Goal: Task Accomplishment & Management: Manage account settings

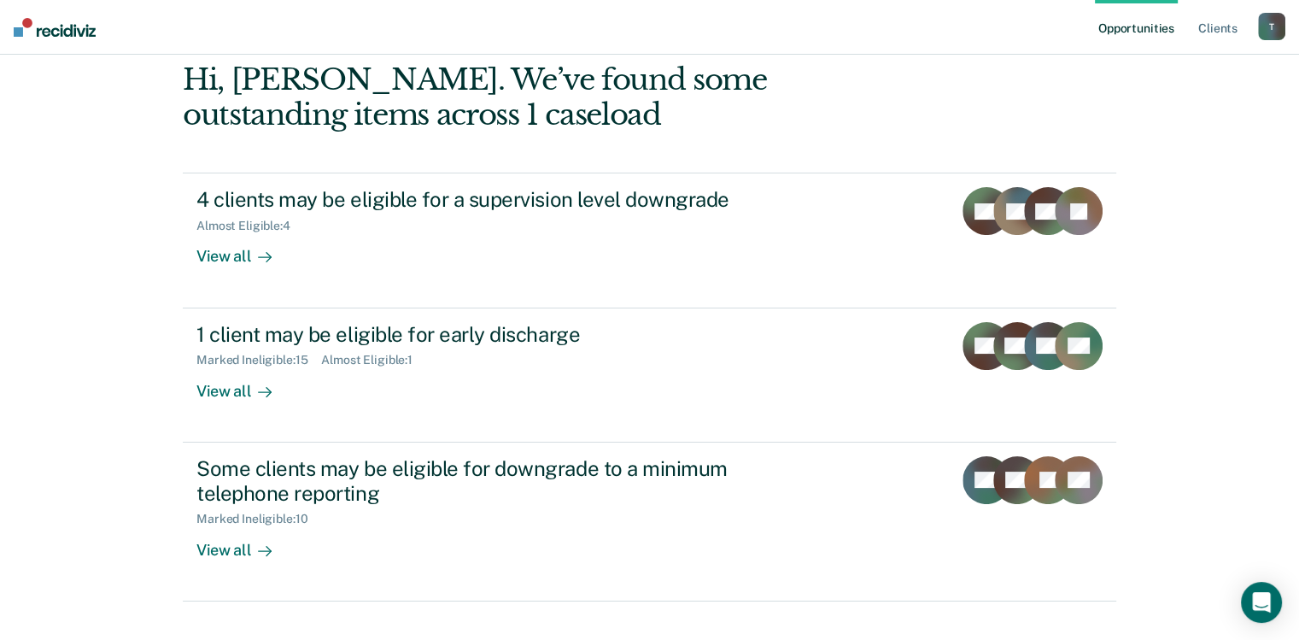
scroll to position [176, 0]
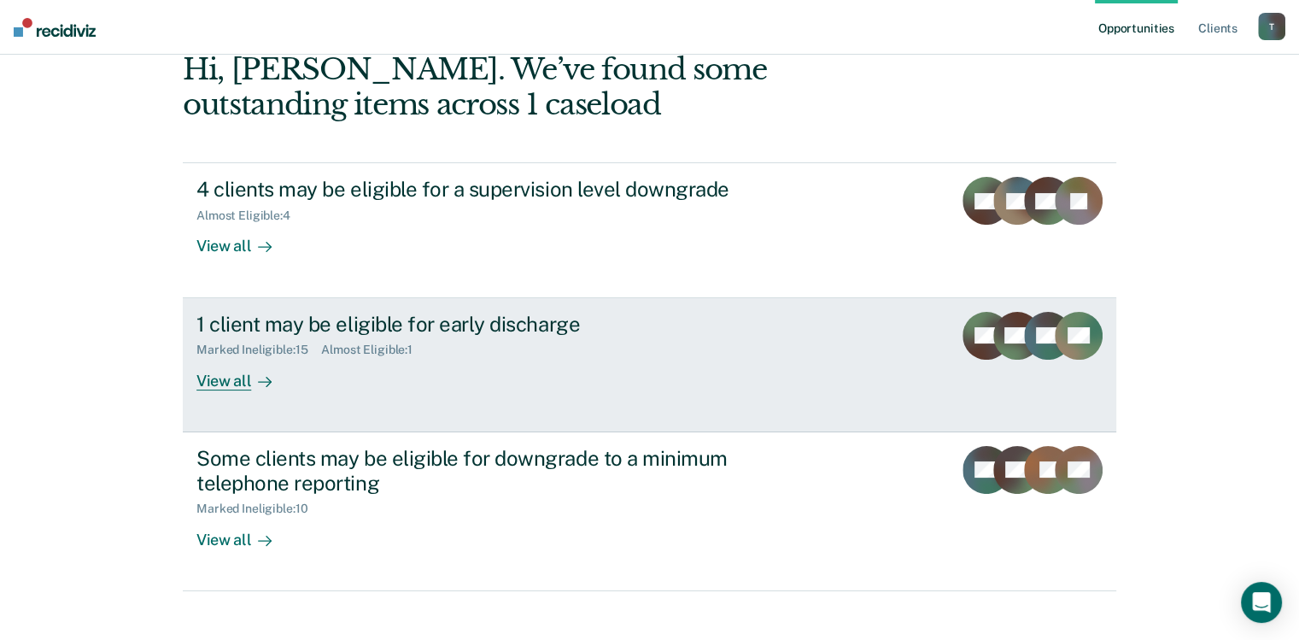
click at [226, 381] on div "View all" at bounding box center [244, 373] width 96 height 33
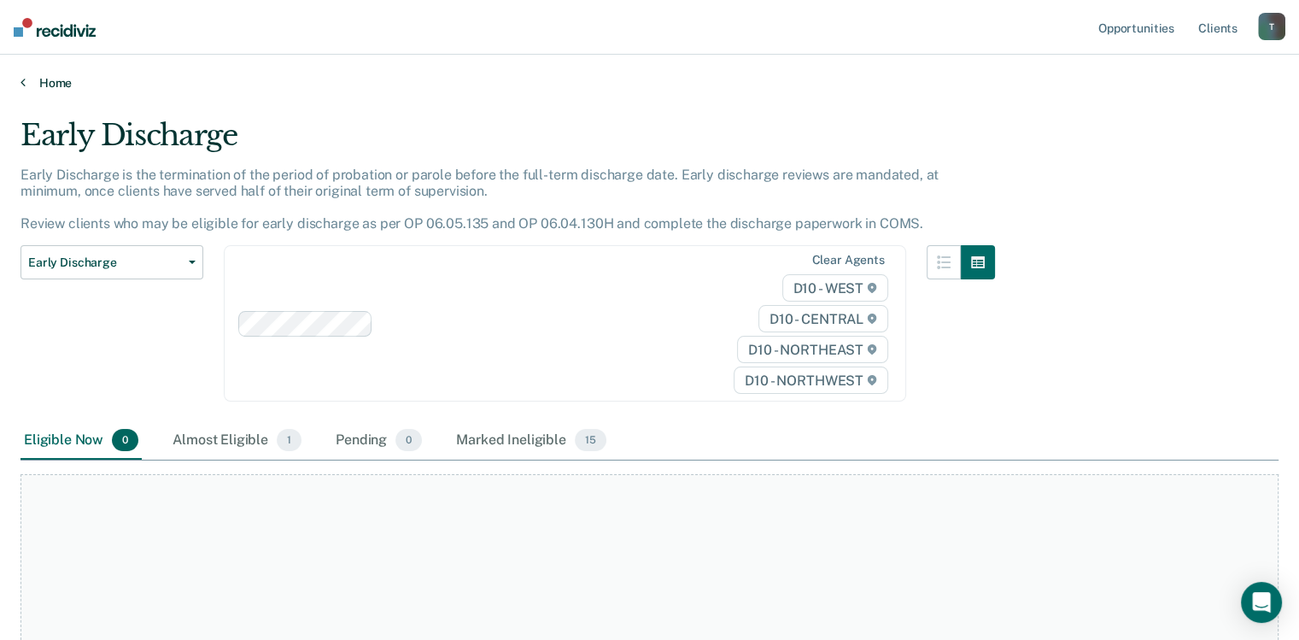
click at [28, 75] on link "Home" at bounding box center [649, 82] width 1258 height 15
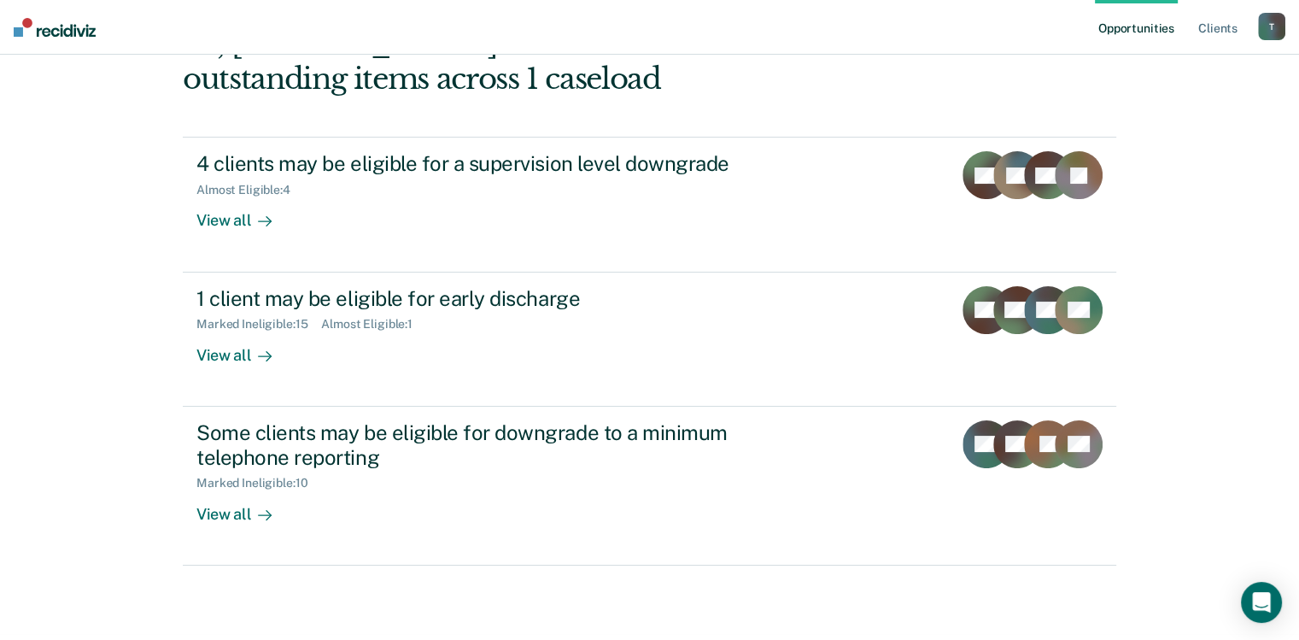
scroll to position [230, 0]
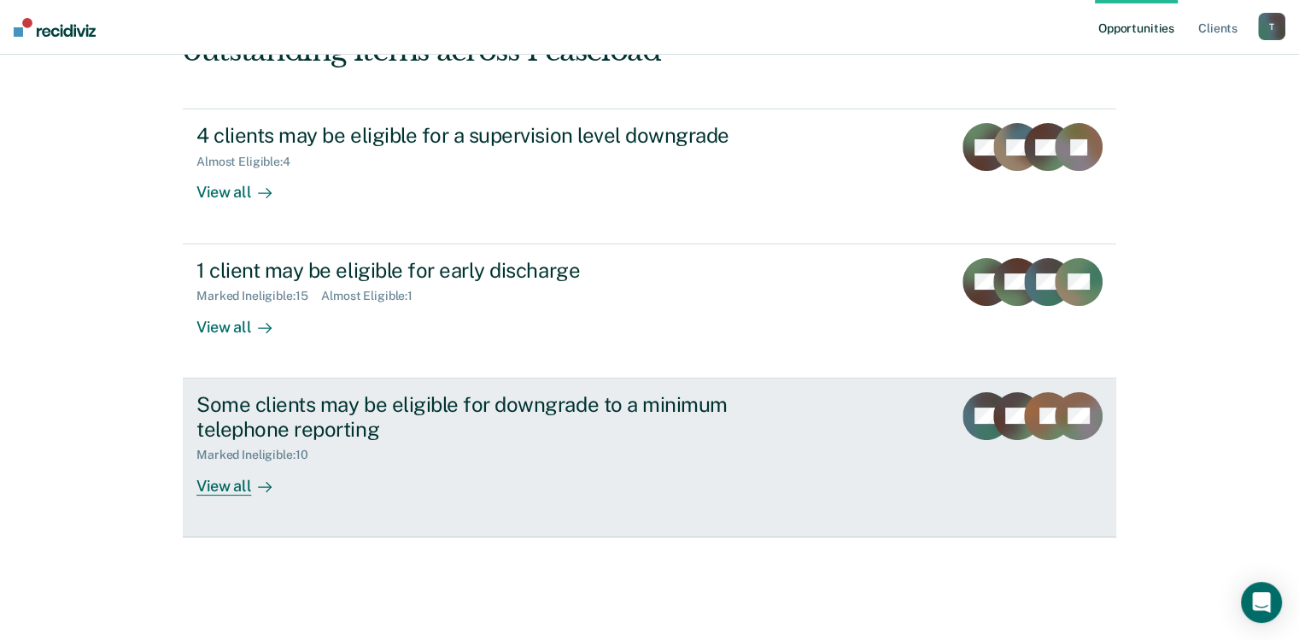
click at [210, 481] on div "View all" at bounding box center [244, 478] width 96 height 33
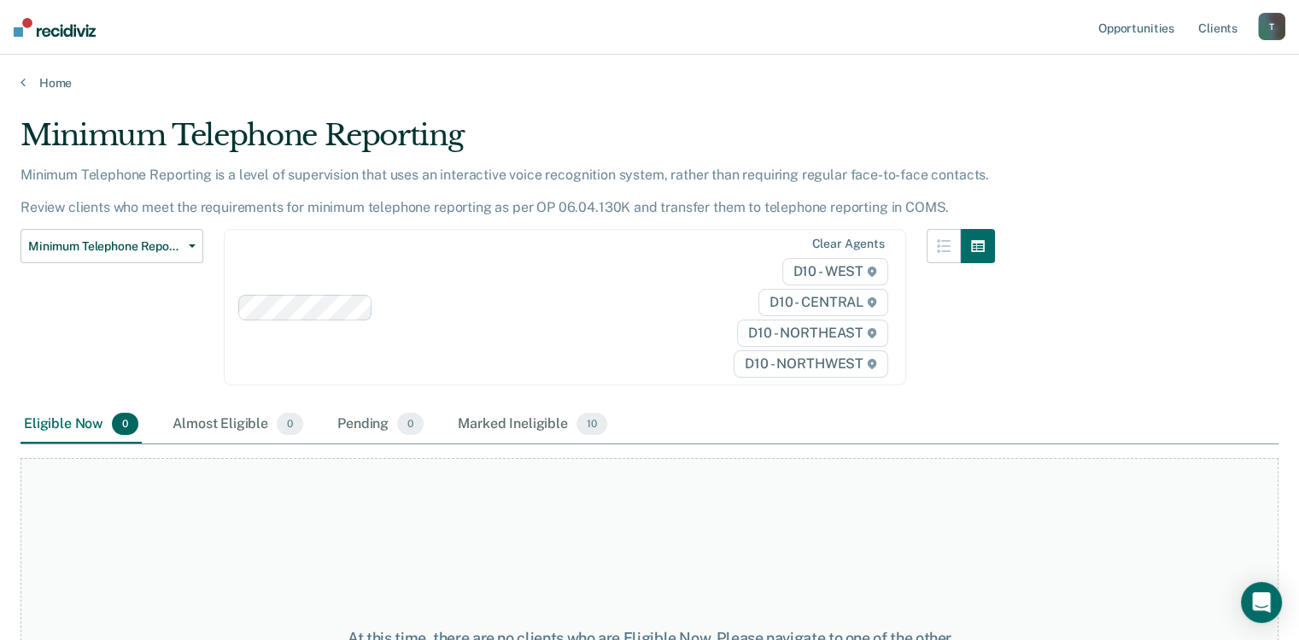
click at [1265, 25] on div "T" at bounding box center [1271, 26] width 27 height 27
click at [1163, 108] on link "Log Out" at bounding box center [1202, 112] width 137 height 15
